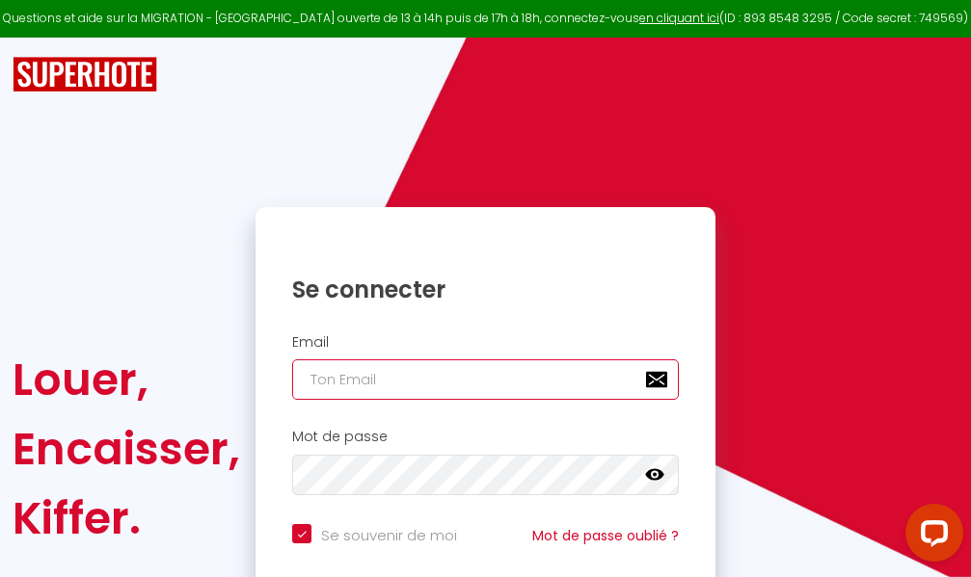
click at [441, 377] on input "email" at bounding box center [485, 380] width 387 height 40
type input "m"
checkbox input "true"
type input "ma"
checkbox input "true"
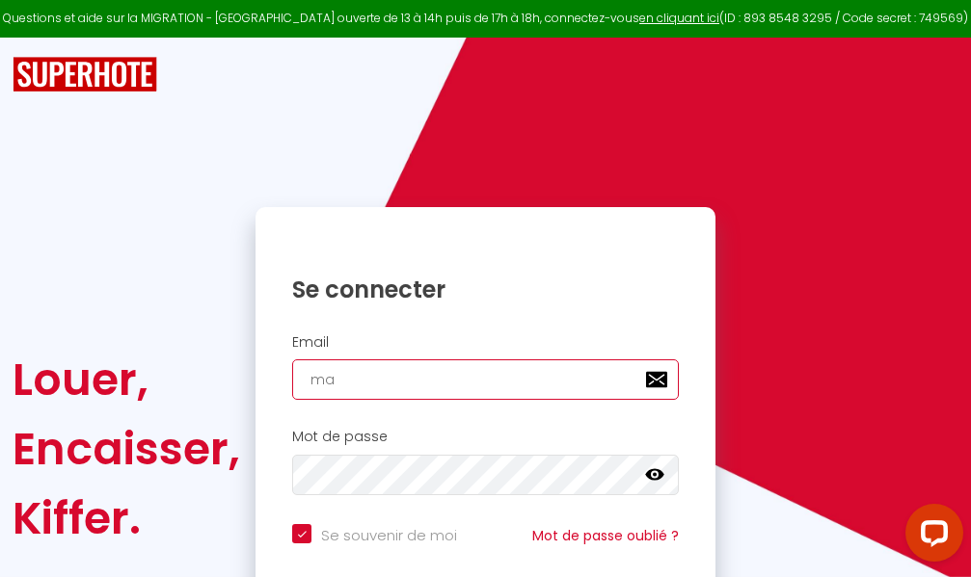
type input "mar"
checkbox input "true"
type input "marc"
checkbox input "true"
type input "marcd"
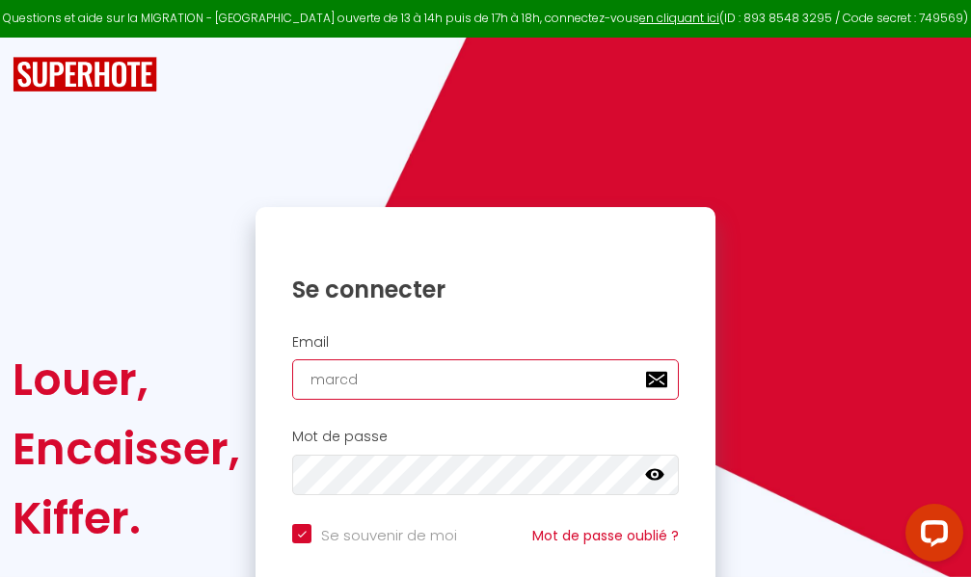
checkbox input "true"
type input "marcdp"
checkbox input "true"
type input "marcdpo"
checkbox input "true"
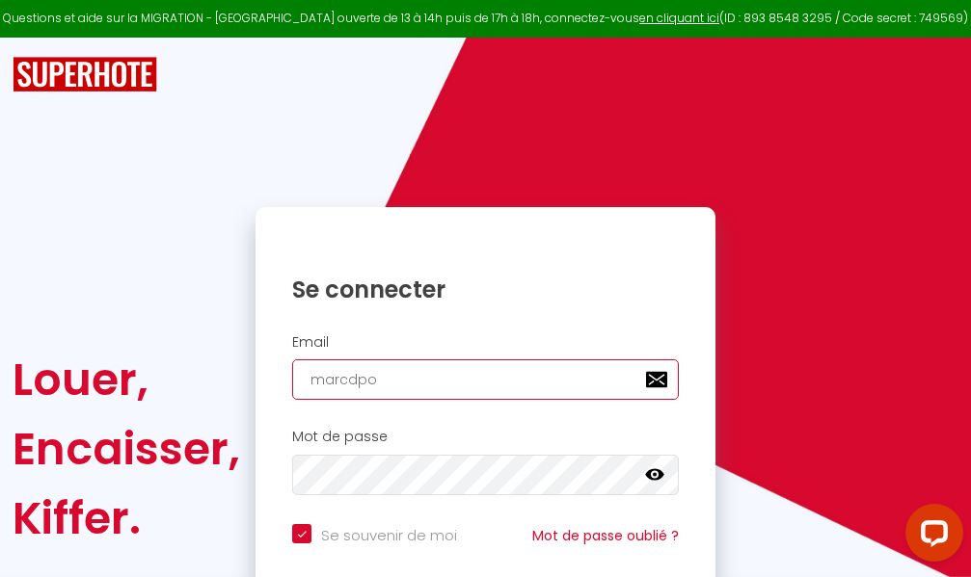
type input "marcdpoz"
checkbox input "true"
type input "marcdpoz."
checkbox input "true"
type input "marcdpoz.l"
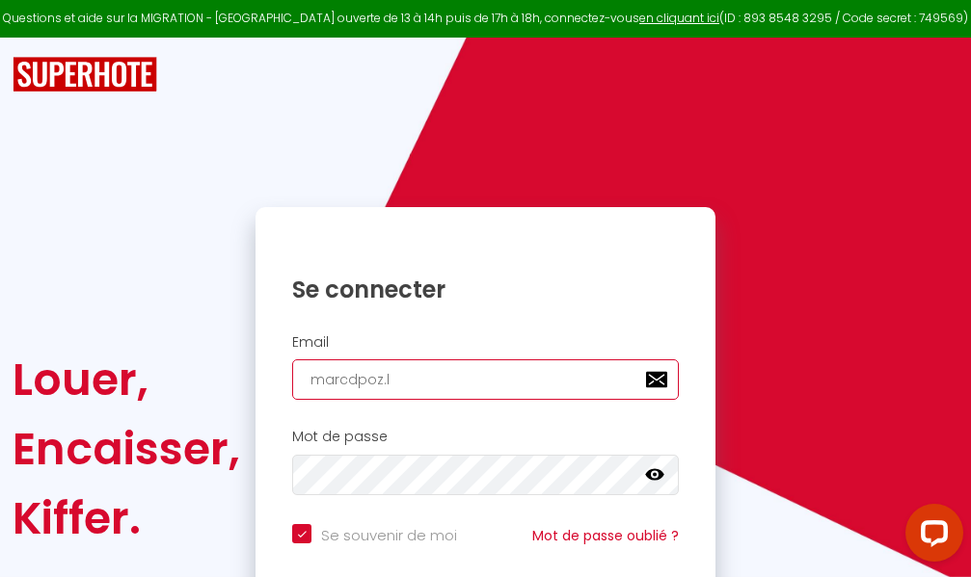
checkbox input "true"
type input "marcdpoz.lo"
checkbox input "true"
type input "marcdpoz.loc"
checkbox input "true"
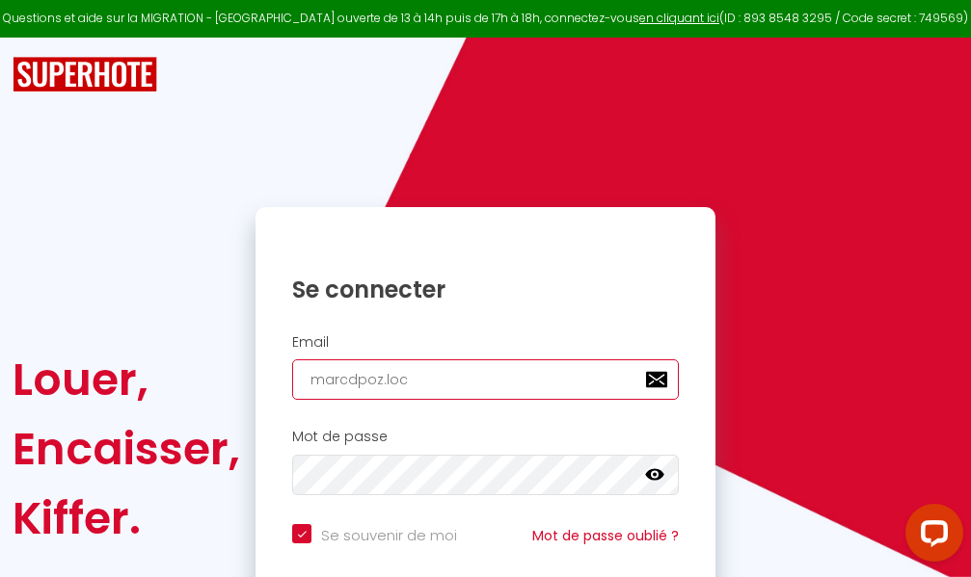
type input "marcdpoz.loca"
checkbox input "true"
type input "marcdpoz.locat"
checkbox input "true"
type input "marcdpoz.locati"
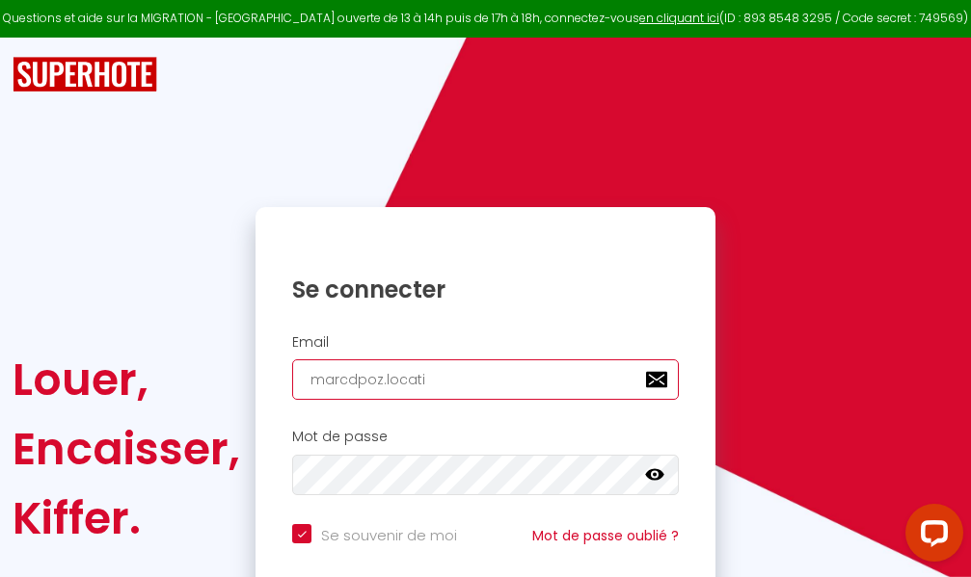
checkbox input "true"
type input "marcdpoz.locatio"
checkbox input "true"
type input "marcdpoz.location"
checkbox input "true"
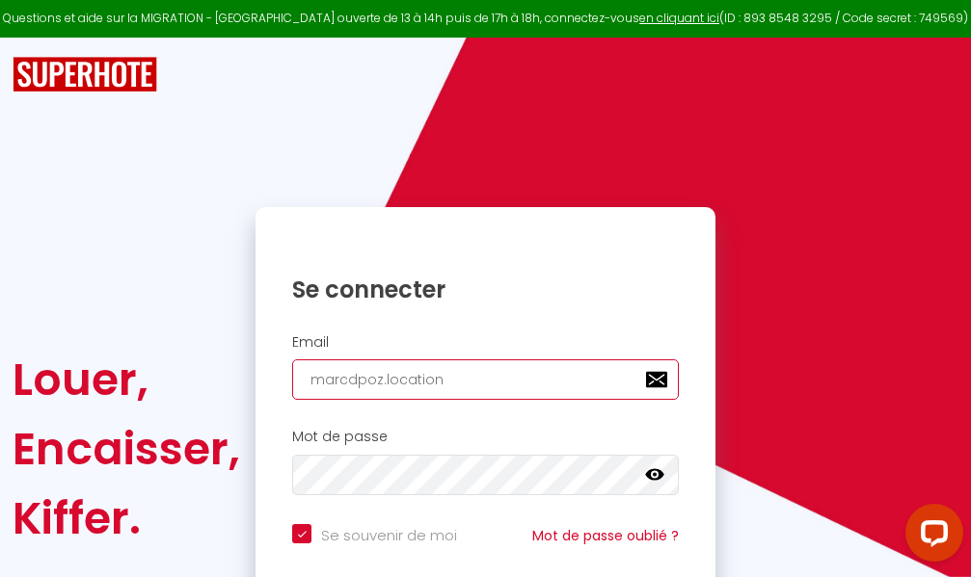
type input "marcdpoz.location@"
checkbox input "true"
type input "marcdpoz.location@g"
checkbox input "true"
type input "marcdpoz.location@gm"
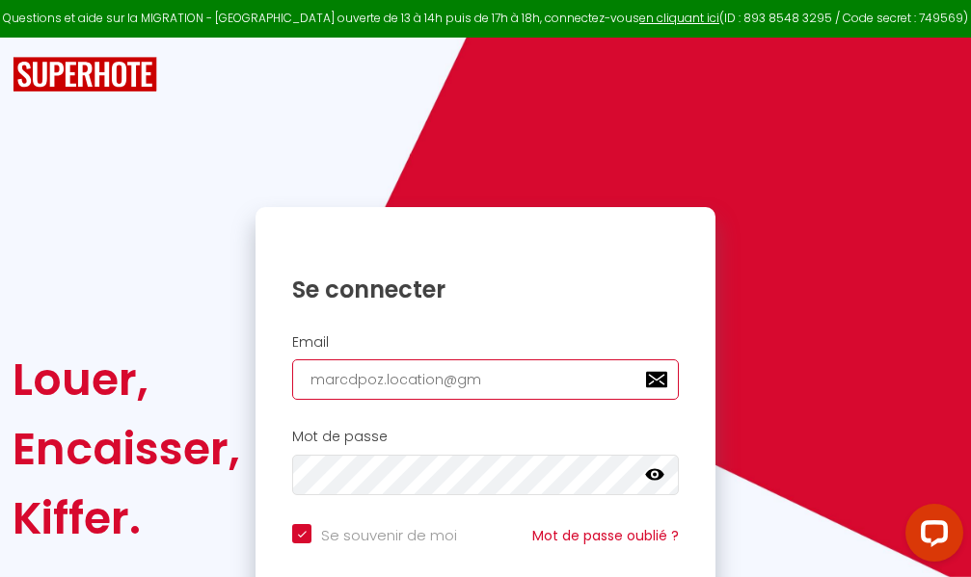
checkbox input "true"
type input "marcdpoz.location@gma"
checkbox input "true"
type input "marcdpoz.location@gmai"
checkbox input "true"
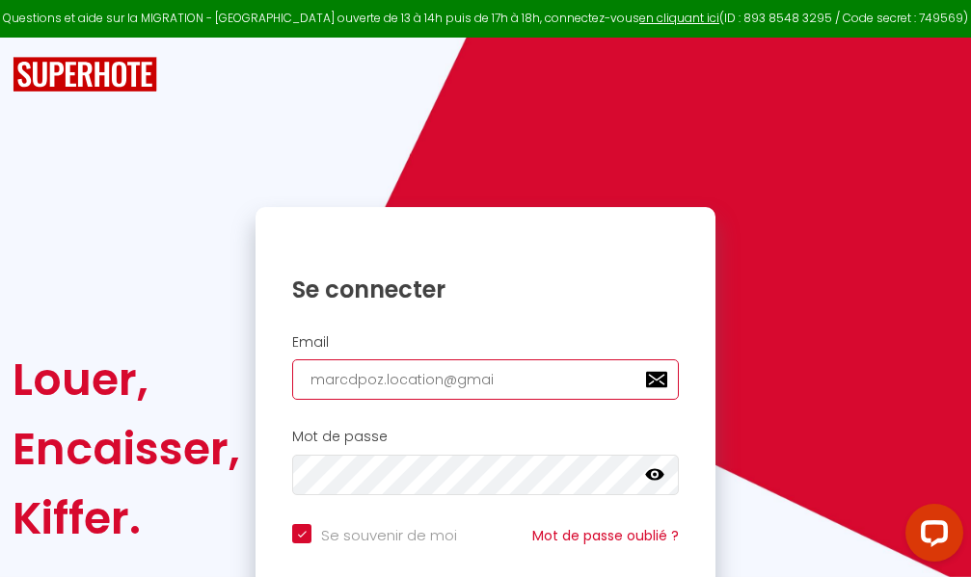
type input "[EMAIL_ADDRESS]"
checkbox input "true"
type input "[EMAIL_ADDRESS]."
checkbox input "true"
type input "marcdpoz.location@gmail.c"
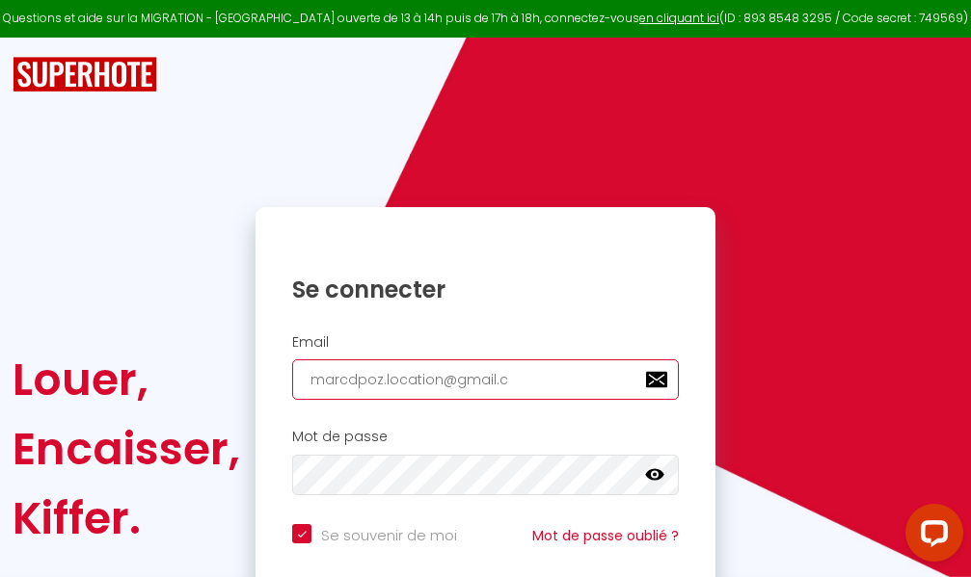
checkbox input "true"
type input "[EMAIL_ADDRESS][DOMAIN_NAME]"
checkbox input "true"
type input "[EMAIL_ADDRESS][DOMAIN_NAME]"
checkbox input "true"
